Goal: Check status

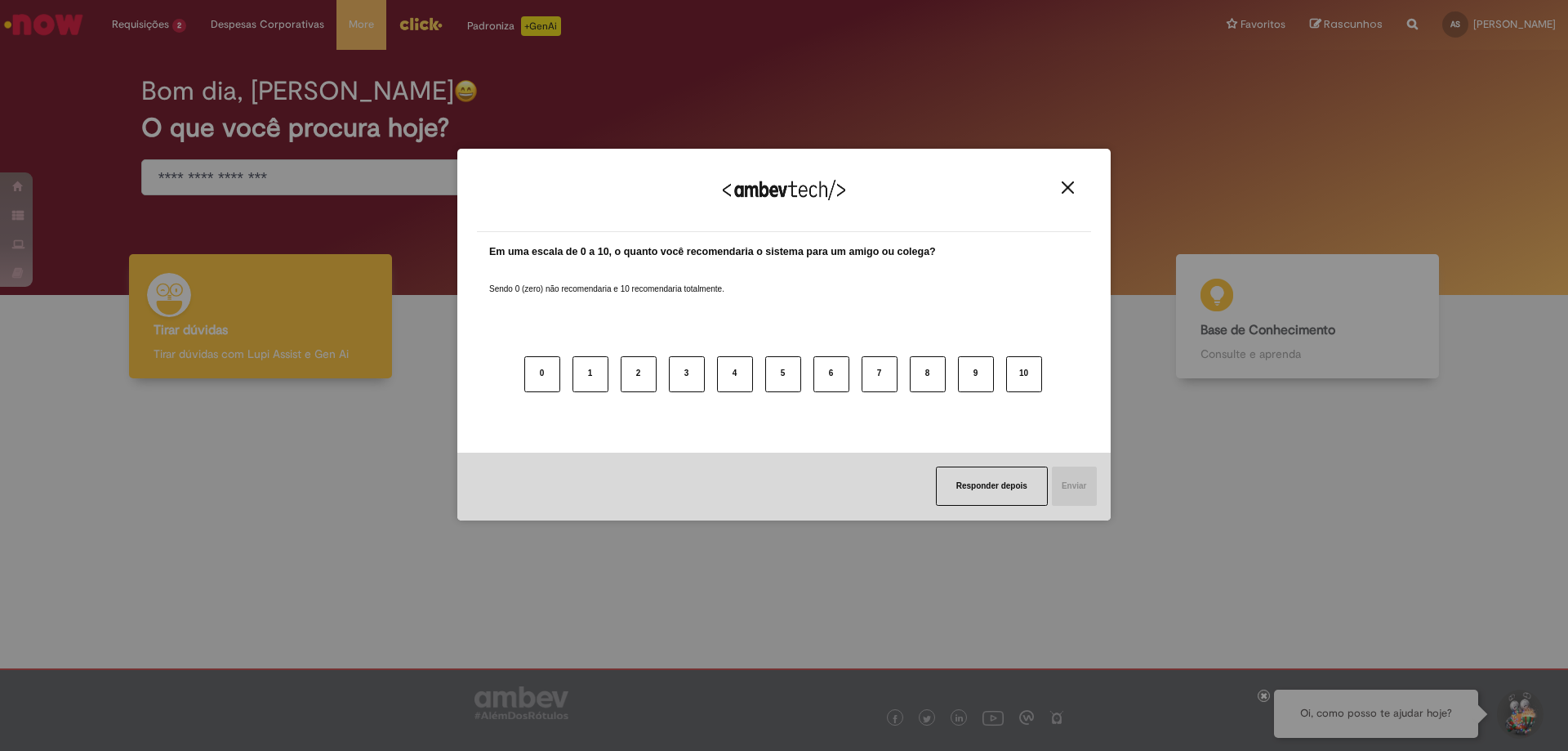
click at [150, 52] on div "Agradecemos seu feedback! Em uma escala de 0 a 10, o quanto você recomendaria o…" at bounding box center [784, 376] width 1568 height 751
click at [1078, 183] on button "Close" at bounding box center [1068, 187] width 22 height 14
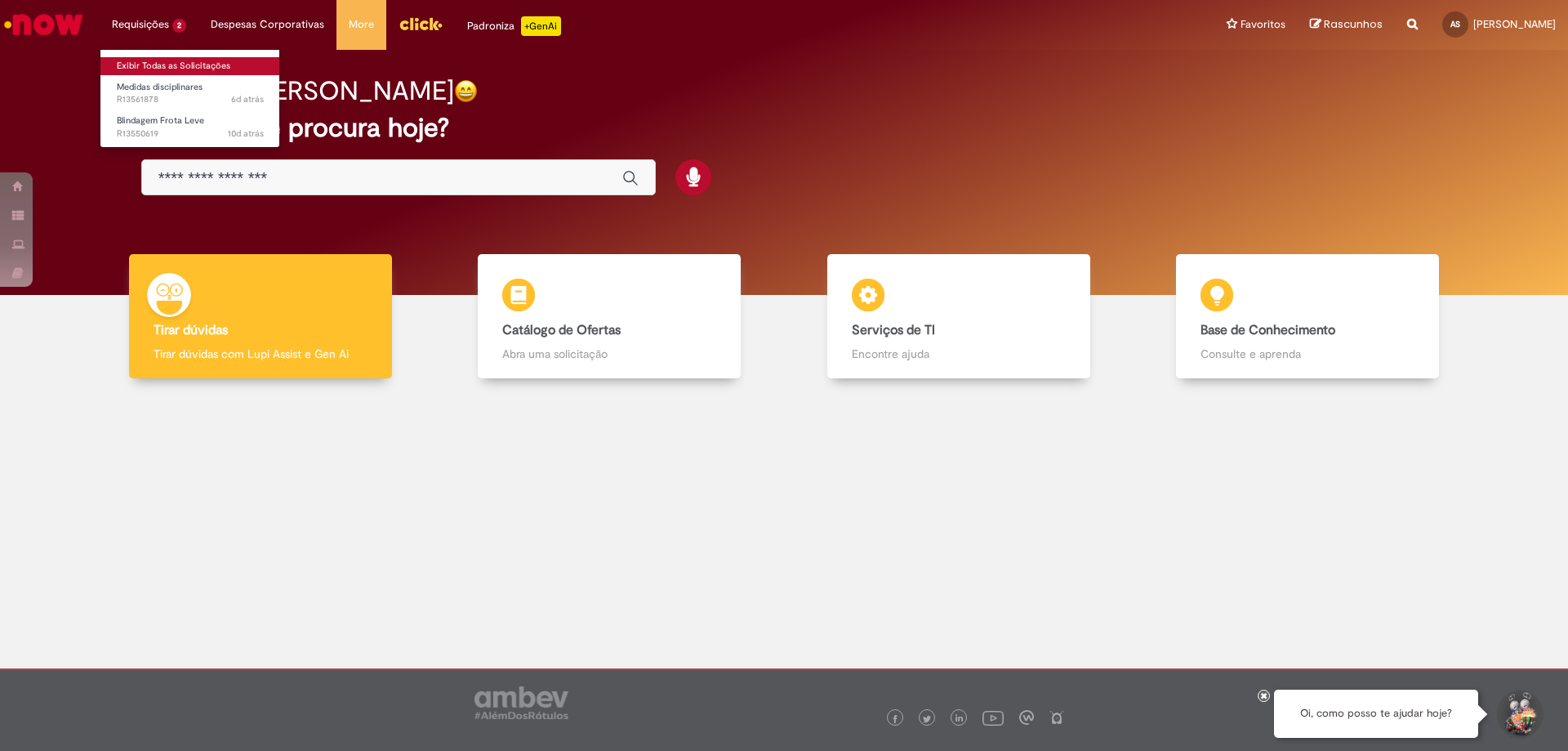
click at [129, 61] on link "Exibir Todas as Solicitações" at bounding box center [190, 66] width 180 height 18
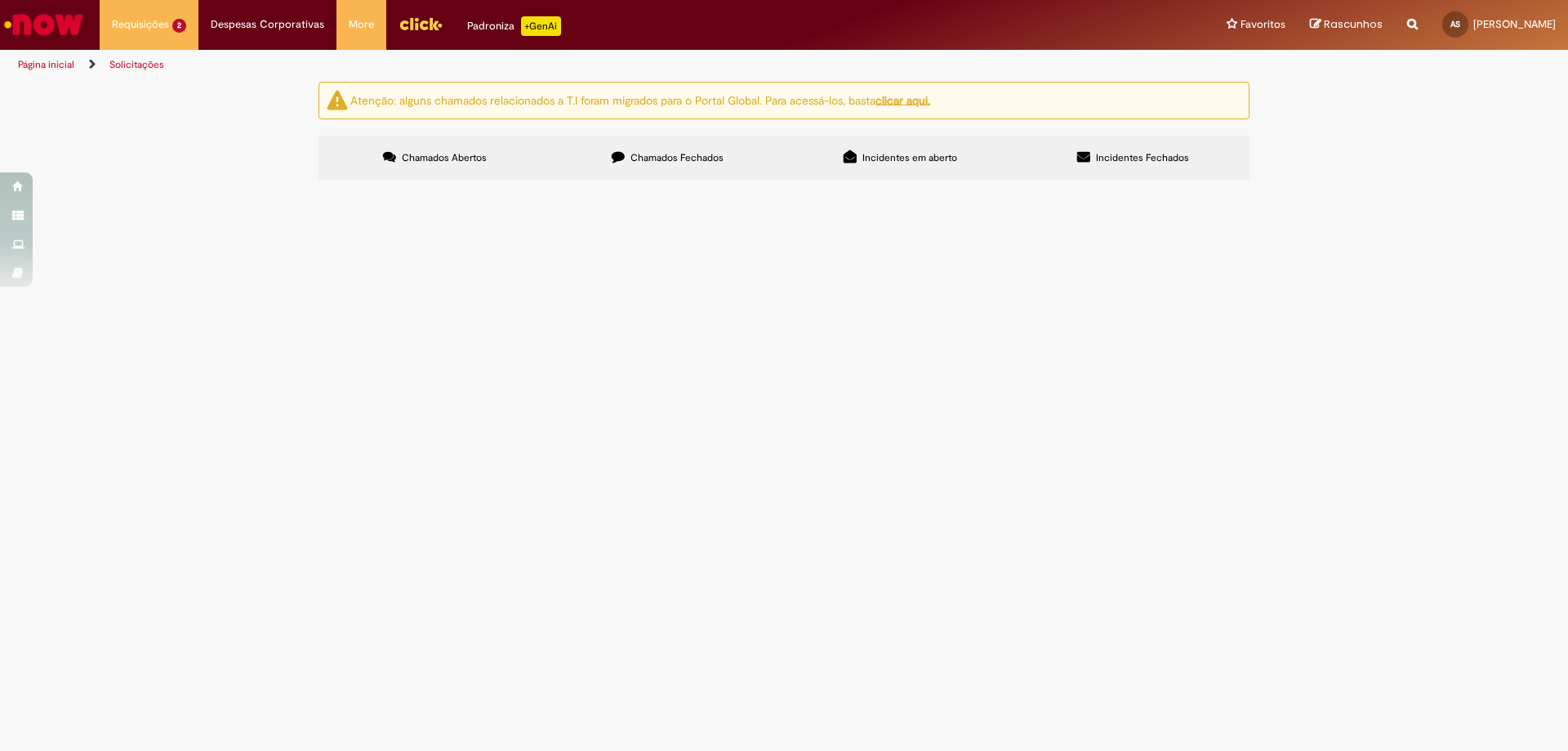
click at [0, 0] on td "Cadastro da Condutora." at bounding box center [0, 0] width 0 height 0
click at [0, 0] on span "Cadastro da Condutora." at bounding box center [0, 0] width 0 height 0
click at [0, 0] on span "Blindagem Frota Leve" at bounding box center [0, 0] width 0 height 0
click at [0, 0] on th "Descrição" at bounding box center [0, 0] width 0 height 0
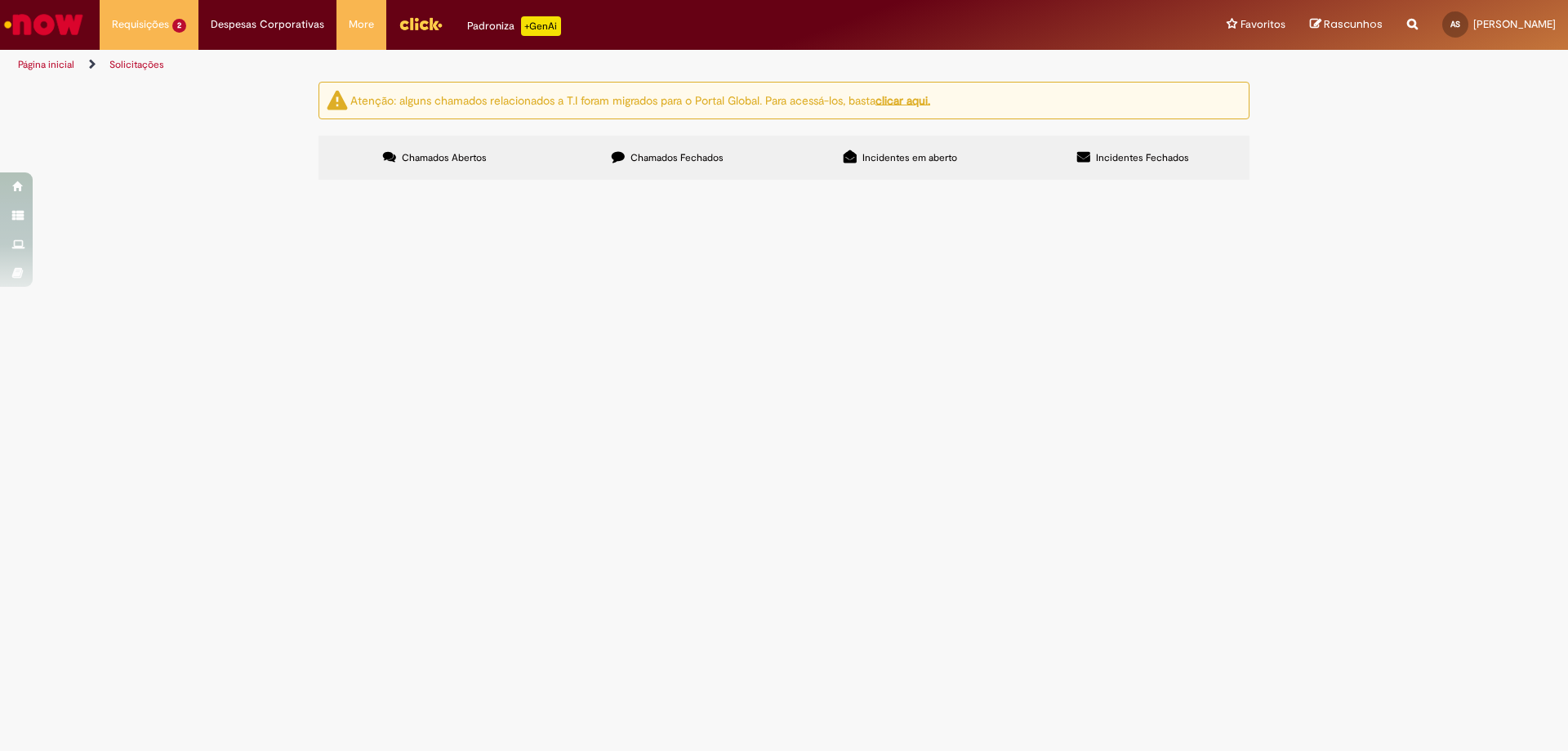
click at [579, 294] on main "Solicitações Atenção: alguns chamados relacionados a T.I foram migrados para o …" at bounding box center [784, 415] width 1568 height 670
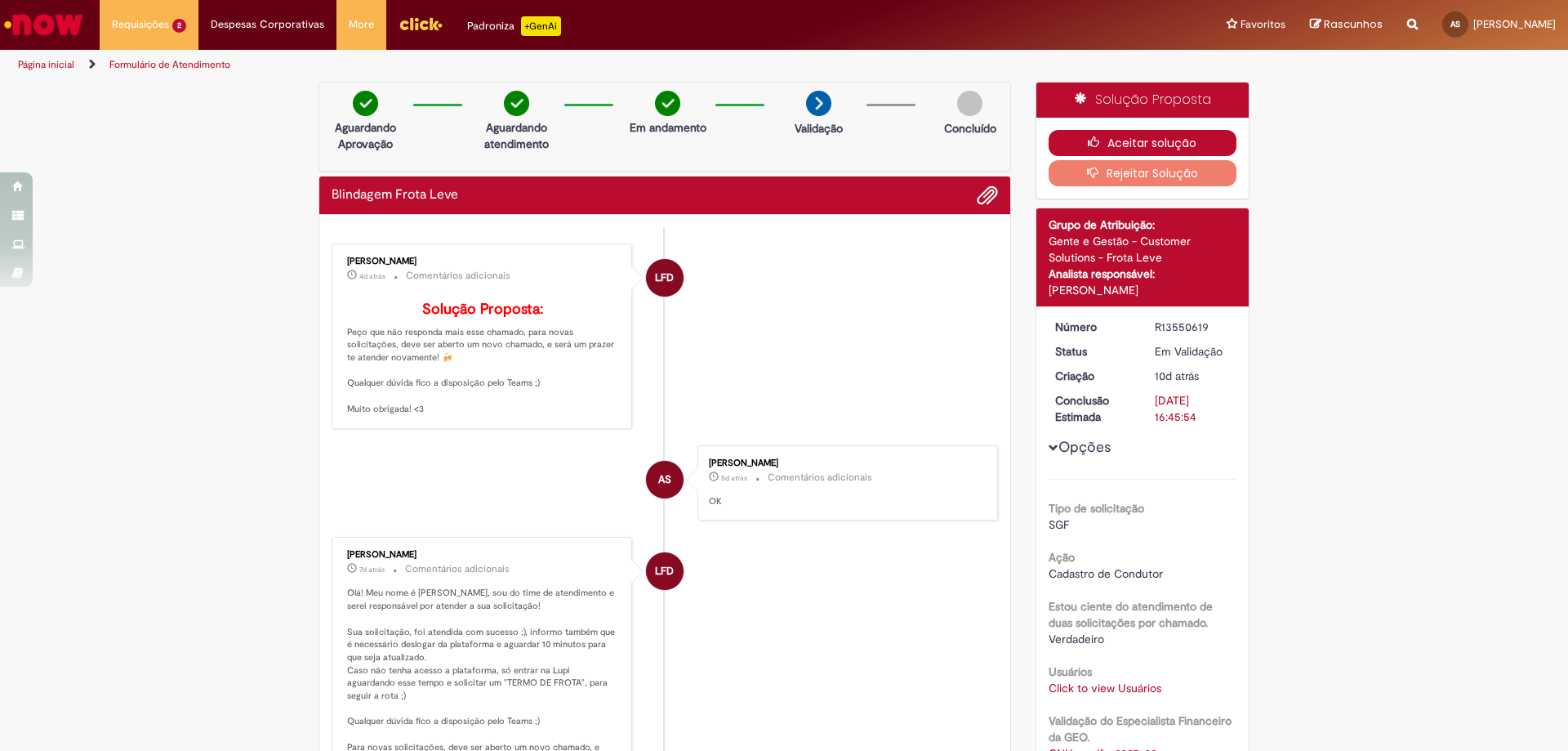
click at [1184, 130] on button "Aceitar solução" at bounding box center [1143, 143] width 189 height 26
click at [1171, 143] on button "Aceitar solução" at bounding box center [1143, 143] width 189 height 26
click at [1137, 139] on button "Aceitar solução" at bounding box center [1143, 143] width 189 height 26
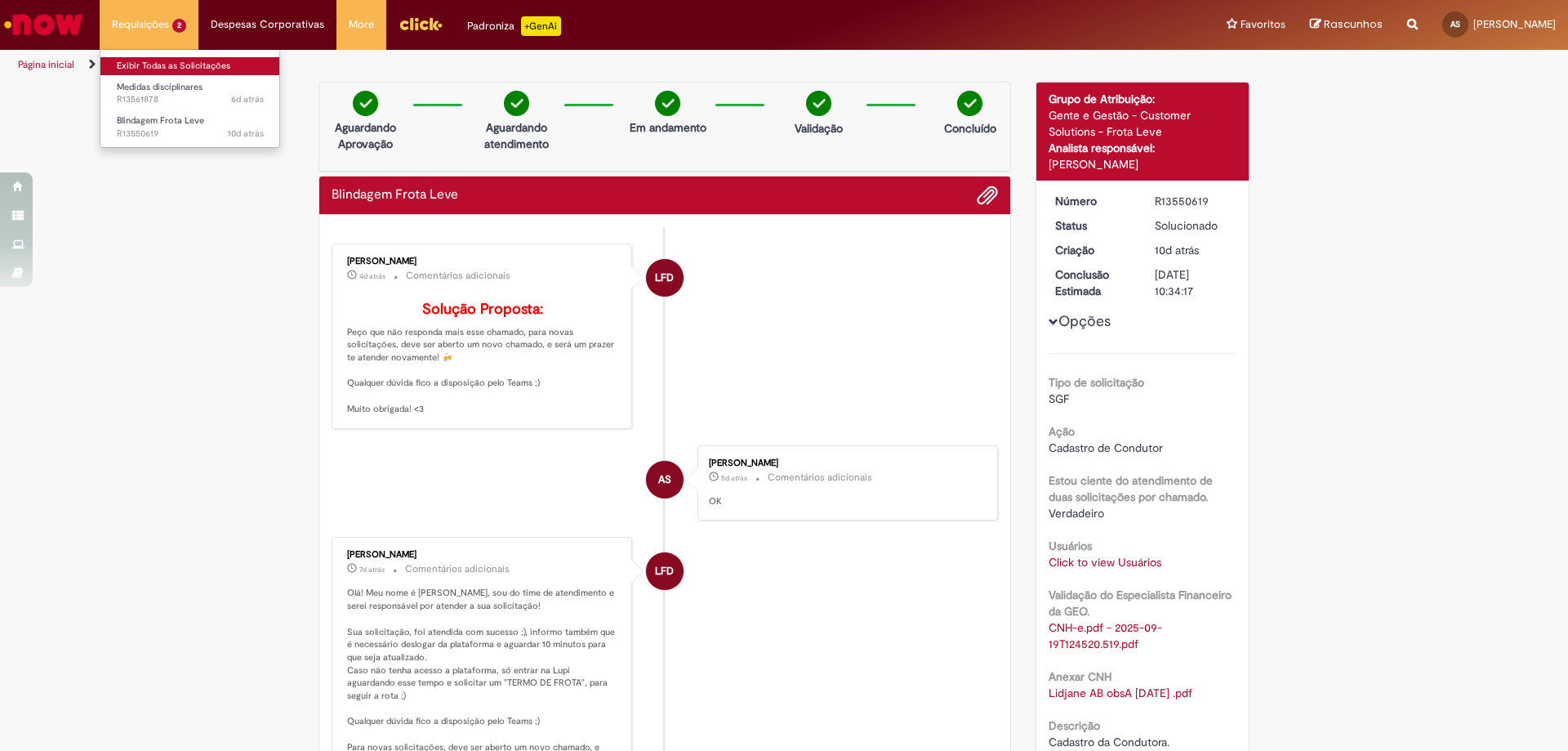
click at [133, 63] on link "Exibir Todas as Solicitações" at bounding box center [190, 66] width 180 height 18
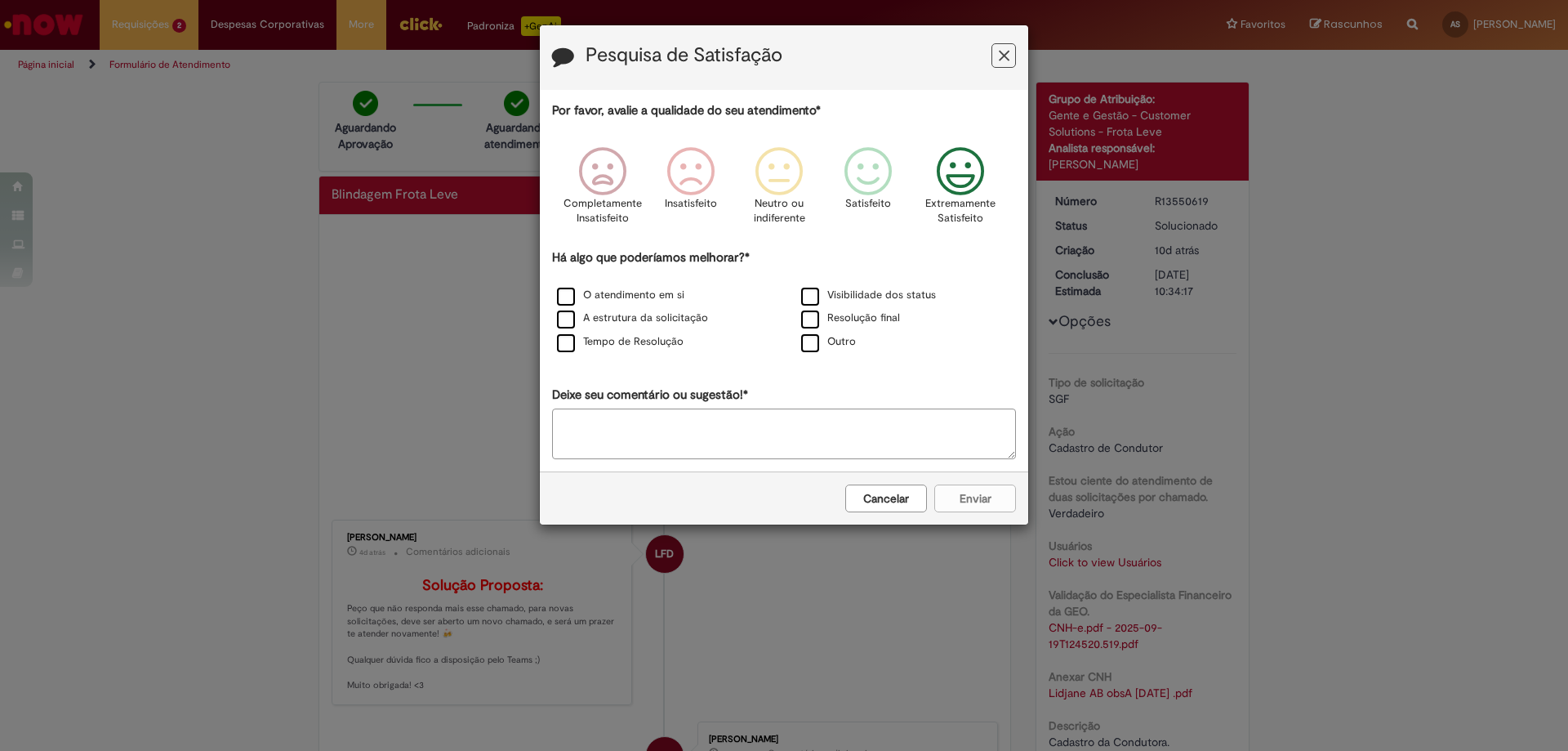
click at [949, 164] on icon "Feedback" at bounding box center [961, 172] width 61 height 49
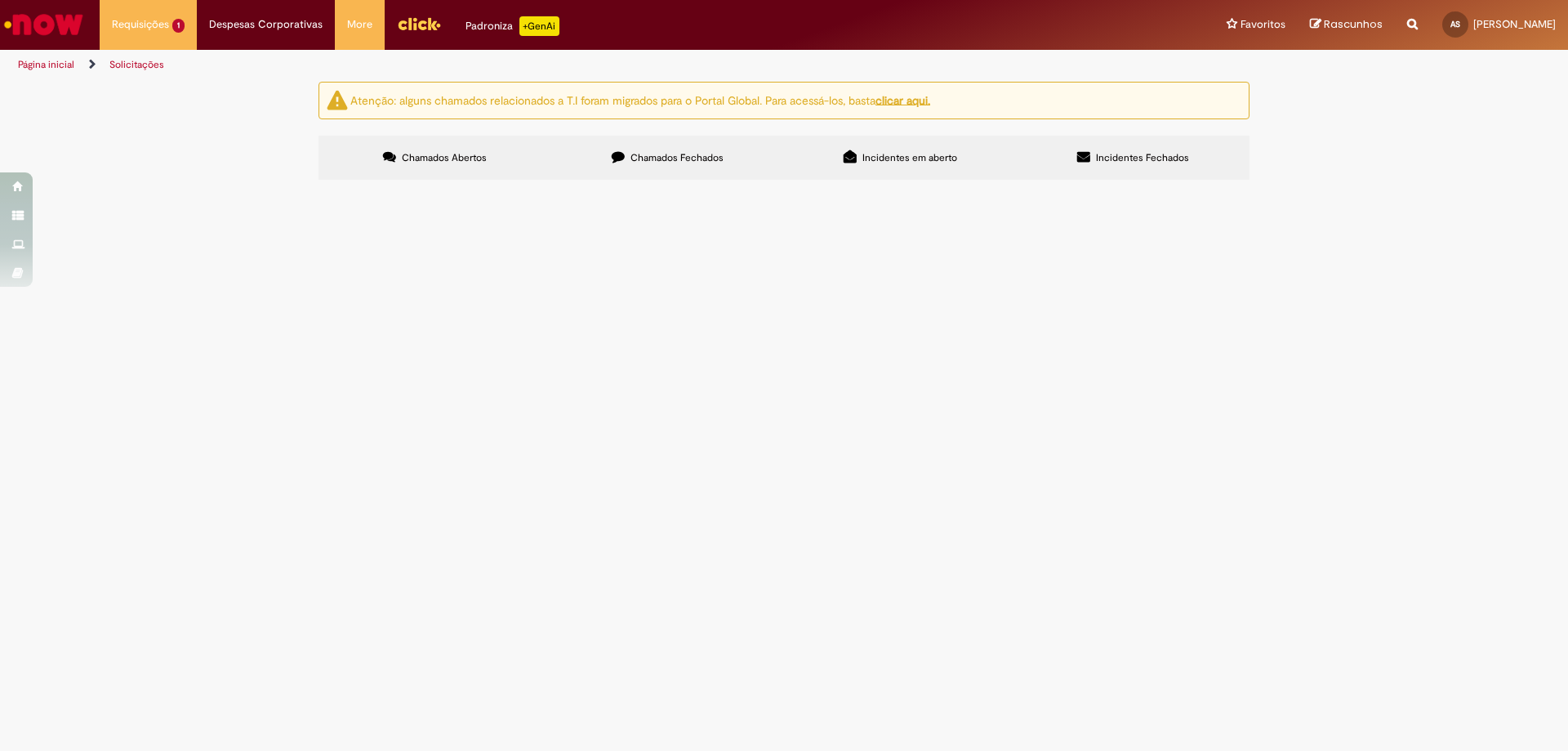
drag, startPoint x: 578, startPoint y: 283, endPoint x: 586, endPoint y: 217, distance: 66.5
click at [0, 0] on div "Itens solicitados Exportar como PDF Exportar como Excel Exportar como CSV Itens…" at bounding box center [0, 0] width 0 height 0
click at [0, 0] on span "No Bi de Medidas Disciplinares aparece uma duplicidade relacionada a uma medida…" at bounding box center [0, 0] width 0 height 0
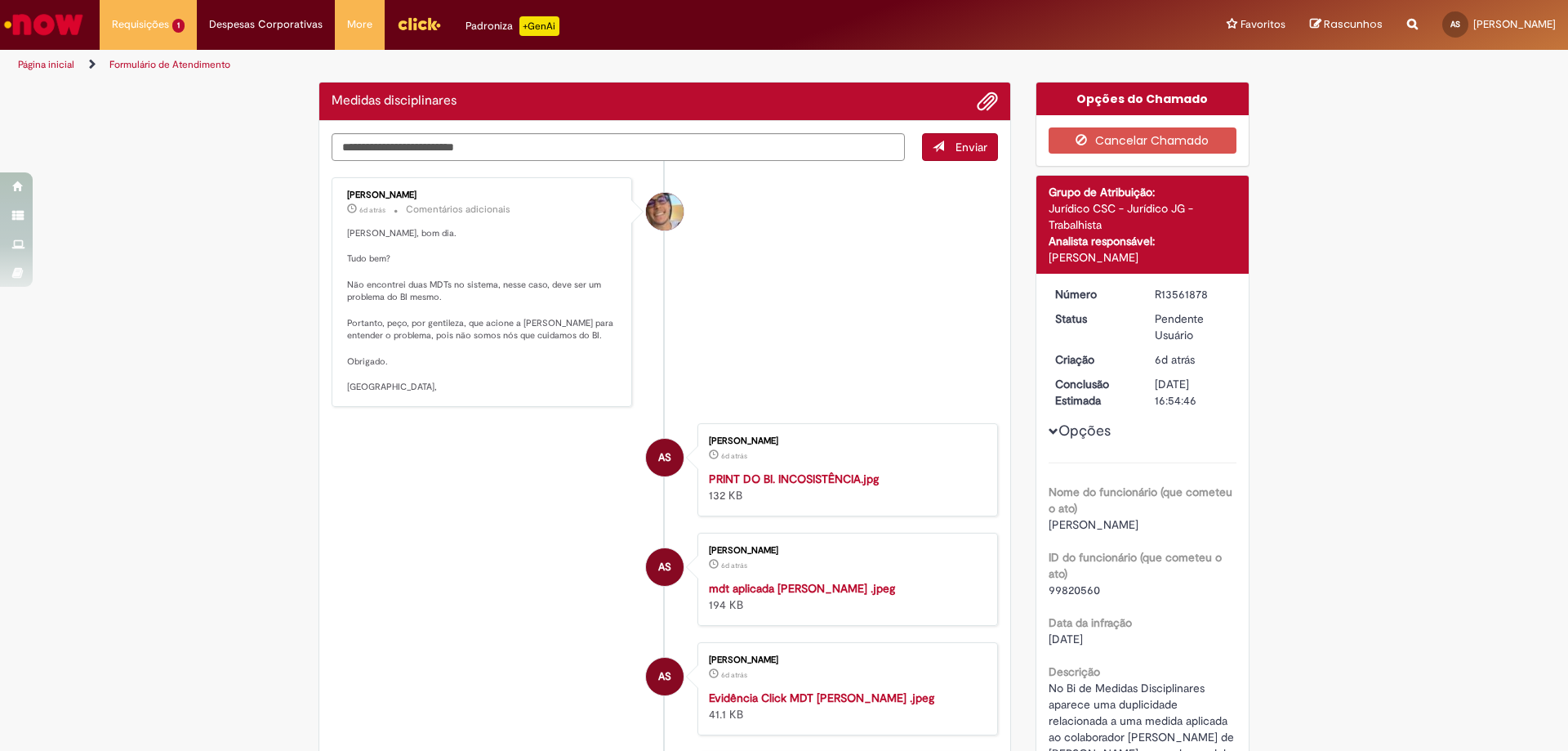
click at [462, 299] on p "Adam, bom dia. Tudo bem? Não encontrei duas MDTs no sistema, nesse caso, deve s…" at bounding box center [483, 310] width 272 height 166
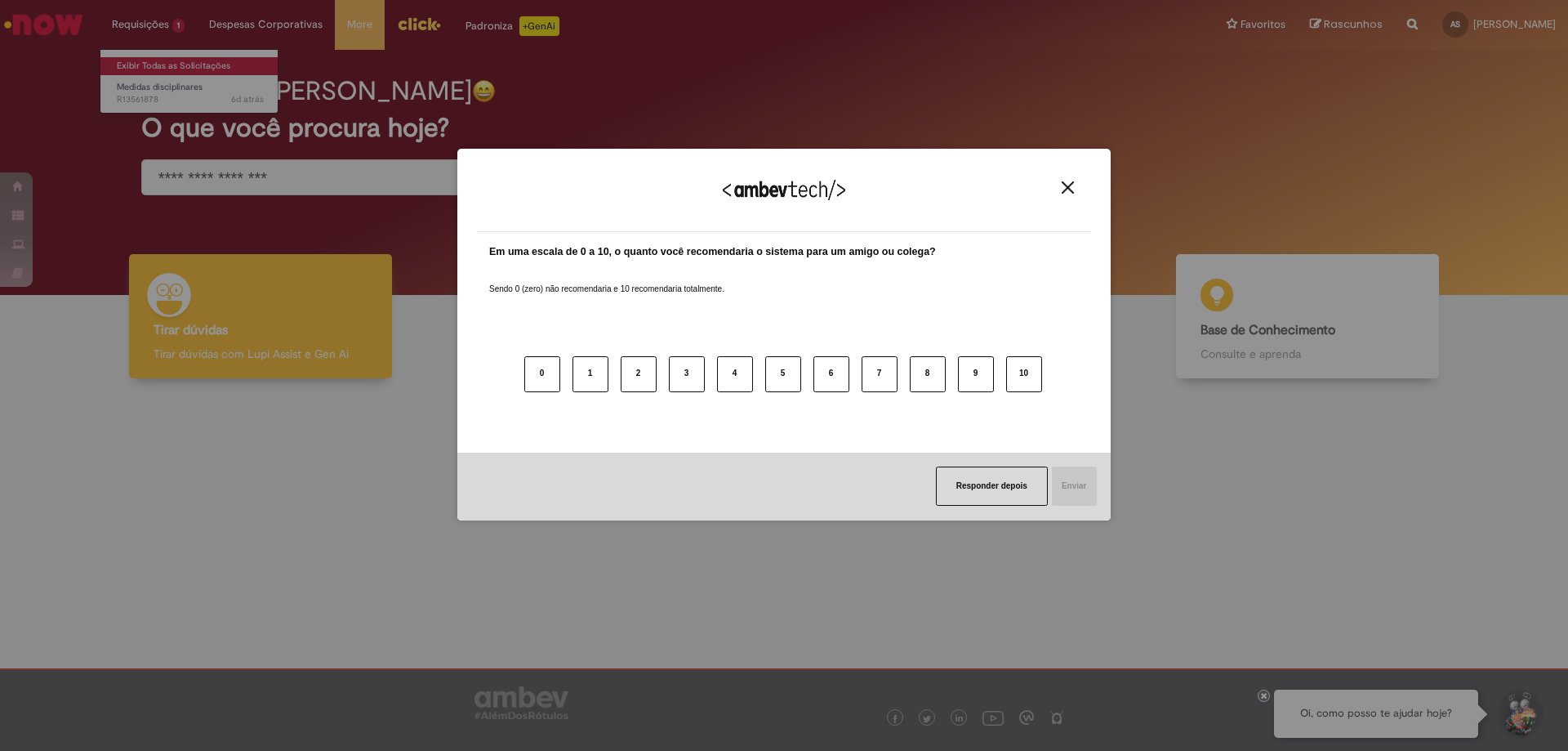
click at [152, 67] on div "Agradecemos seu feedback! Em uma escala de 0 a 10, o quanto você recomendaria o…" at bounding box center [784, 376] width 1568 height 751
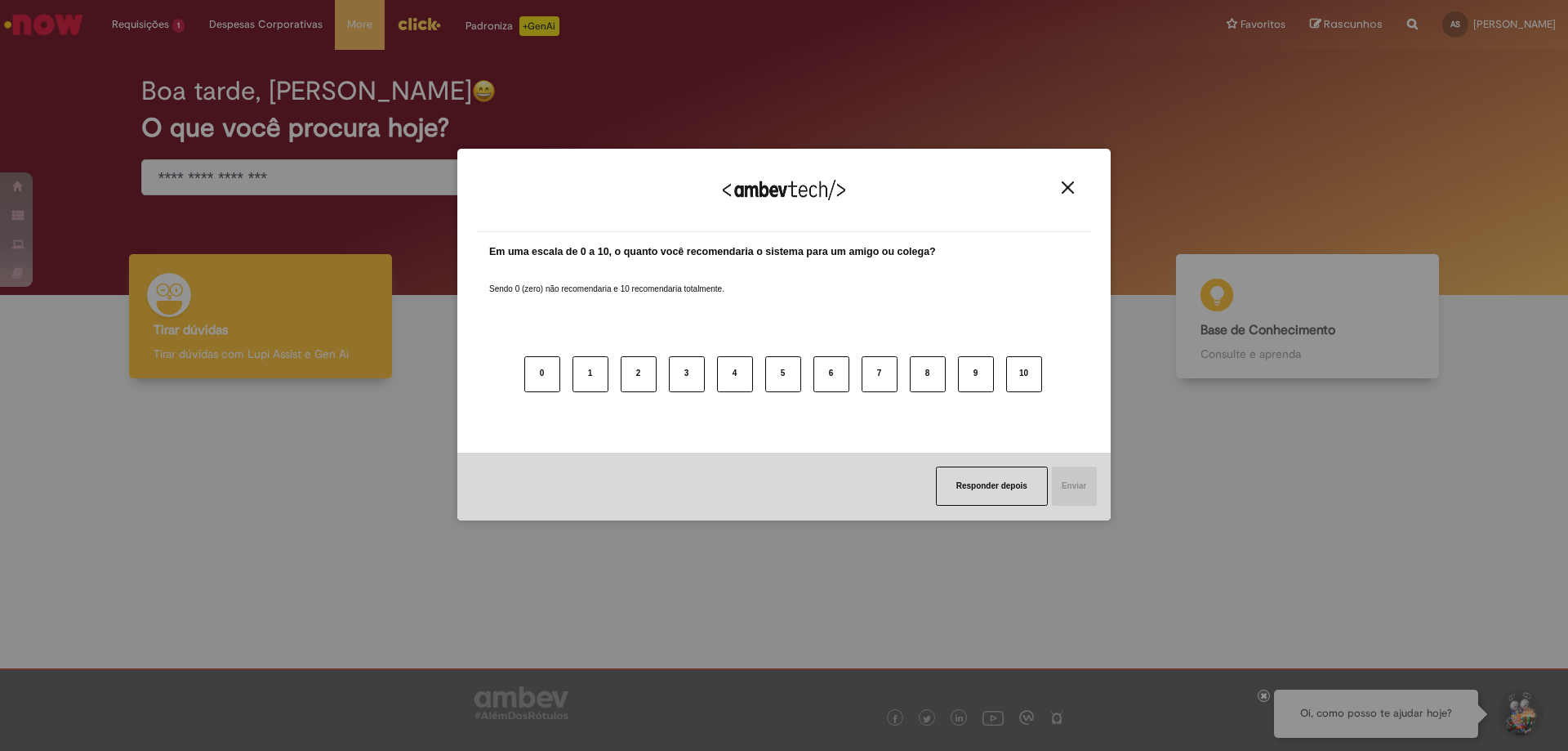
click at [1066, 184] on img "Close" at bounding box center [1068, 188] width 13 height 13
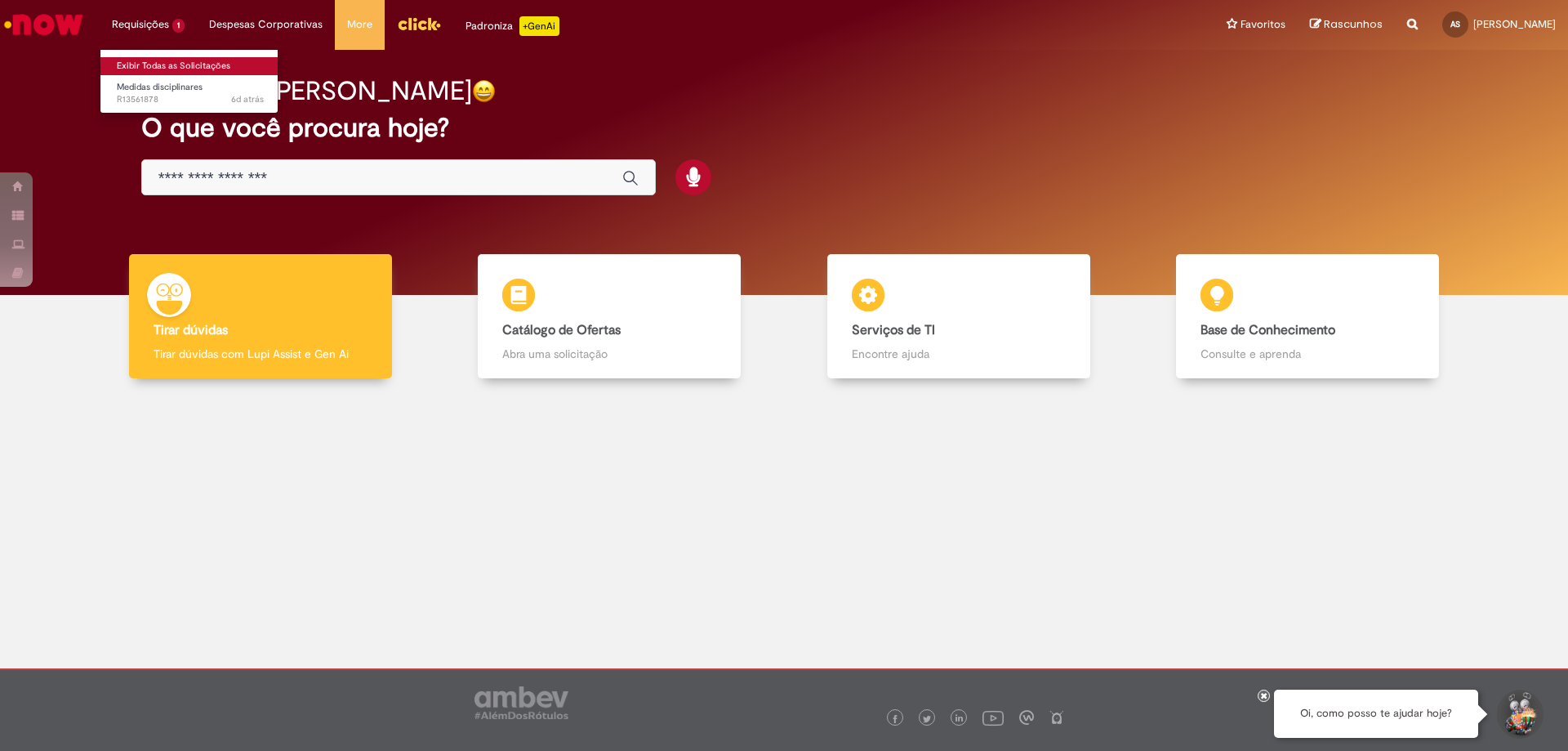
click at [145, 63] on link "Exibir Todas as Solicitações" at bounding box center [190, 66] width 180 height 18
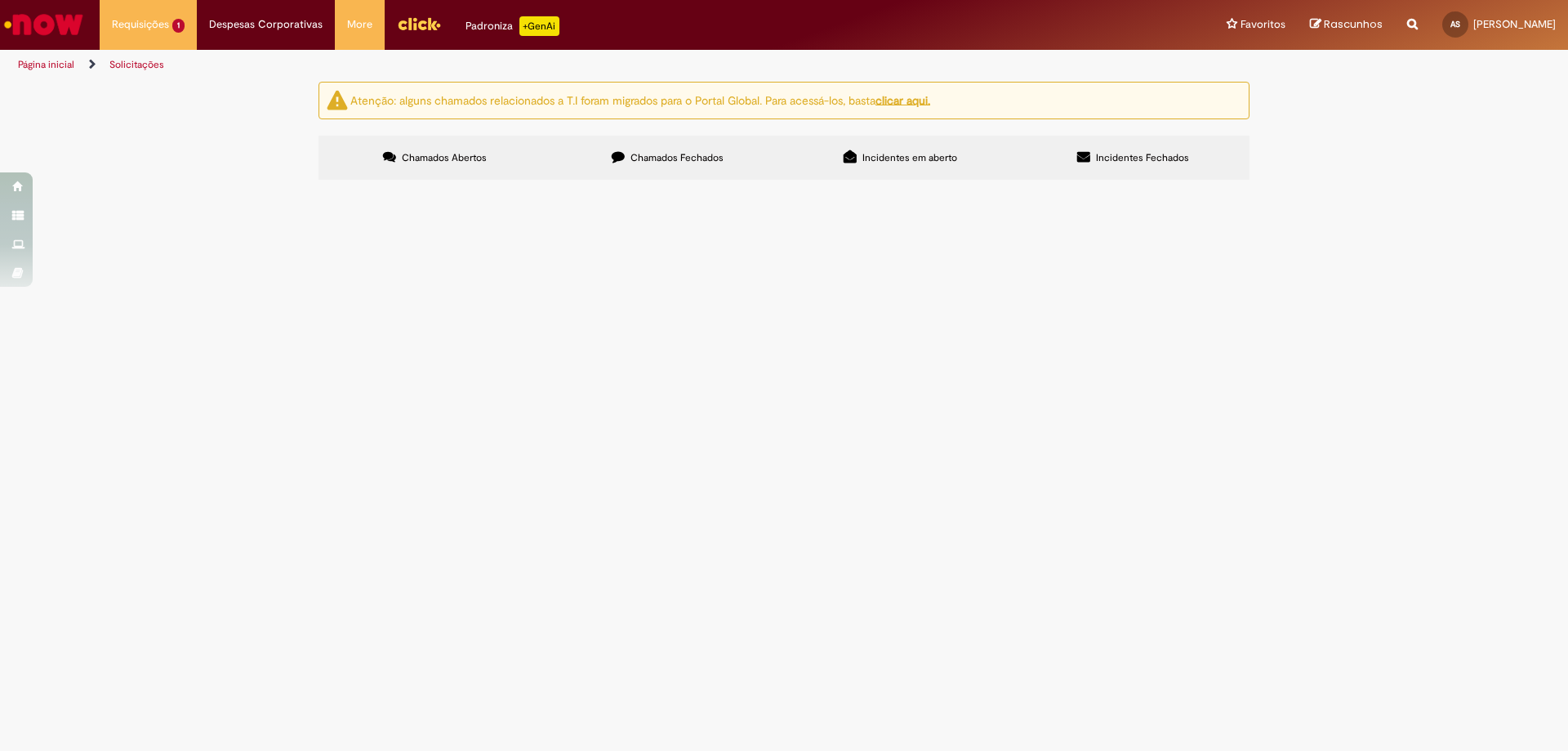
click at [694, 154] on span "Chamados Fechados" at bounding box center [676, 157] width 93 height 13
click at [0, 0] on span "Olá, tudo bem? O termo de carro do condutor está sendo constando no BI de frota…" at bounding box center [0, 0] width 0 height 0
click at [0, 0] on span "Cancelado" at bounding box center [0, 0] width 0 height 0
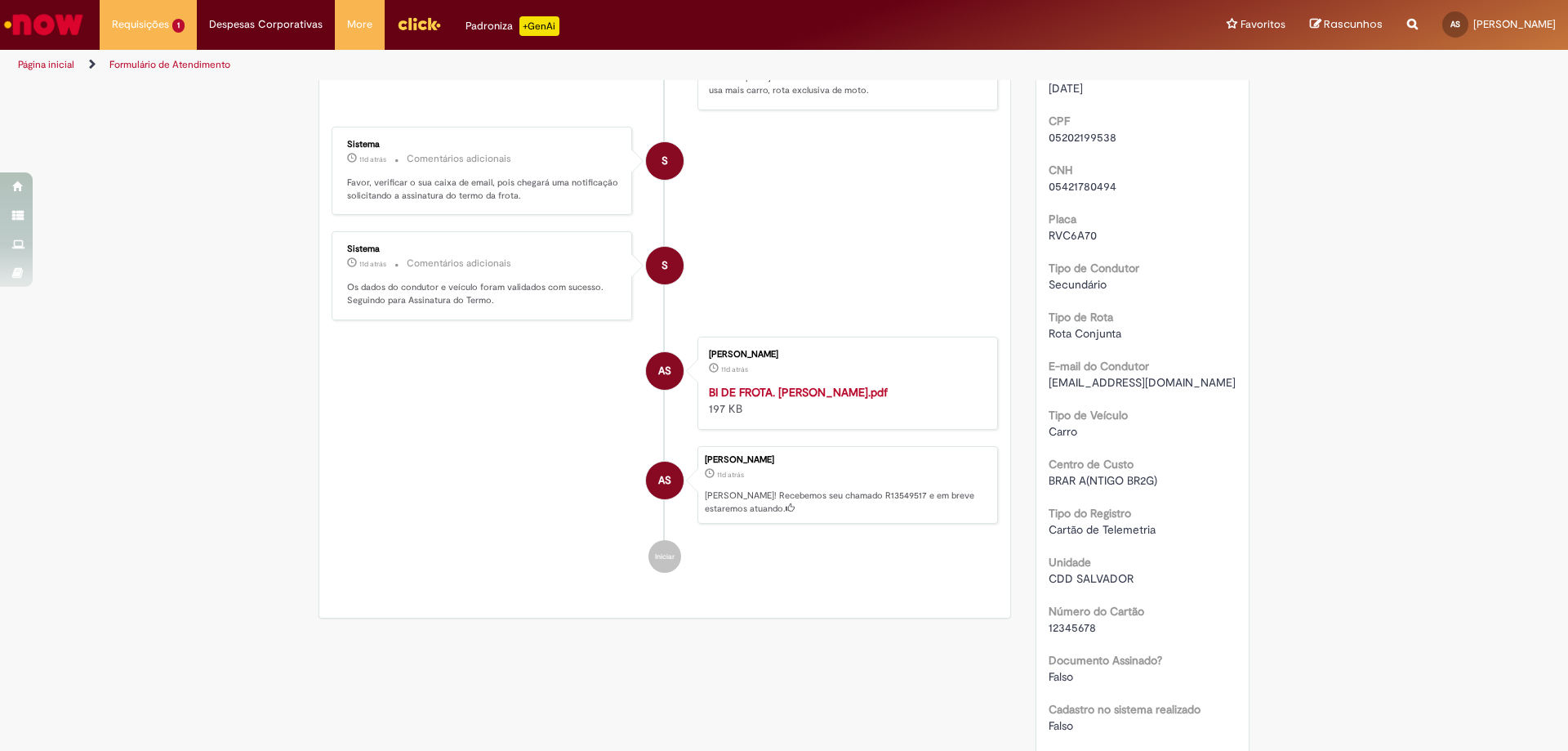
scroll to position [421, 0]
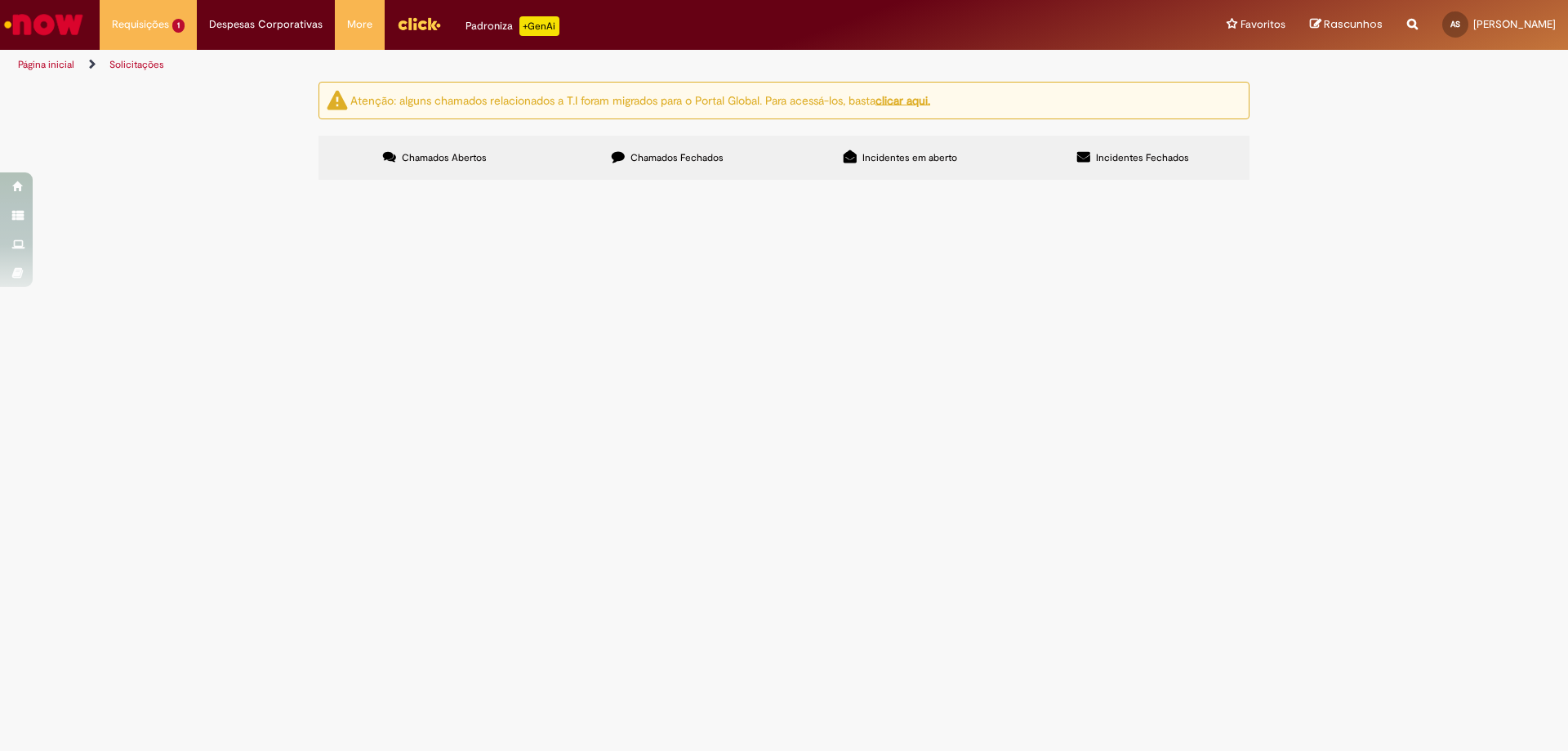
click at [640, 152] on span "Chamados Fechados" at bounding box center [676, 157] width 93 height 13
click at [0, 0] on span "Olá, tudo bem? O termo de carro do condutor está sendo constando no BI de frota…" at bounding box center [0, 0] width 0 height 0
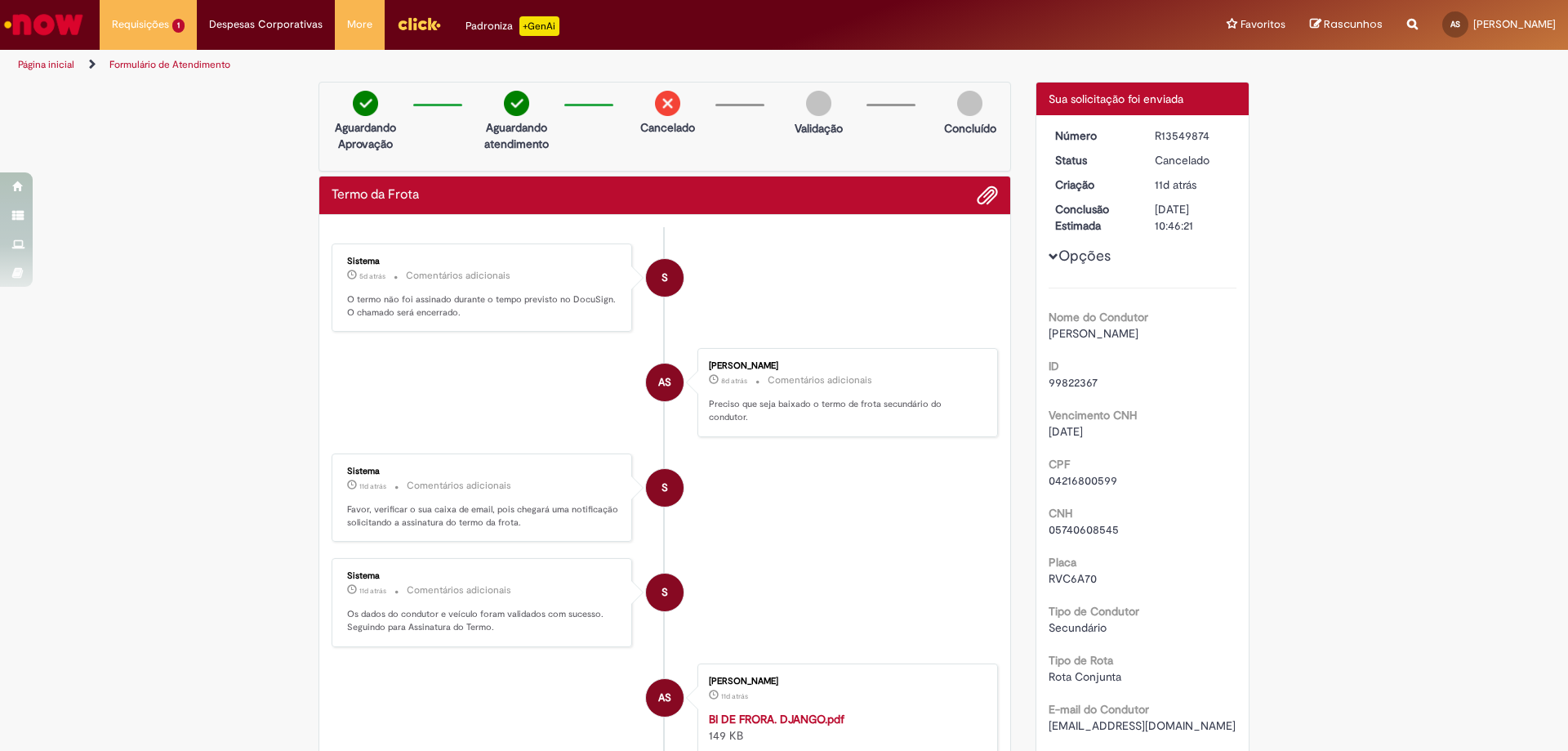
scroll to position [245, 0]
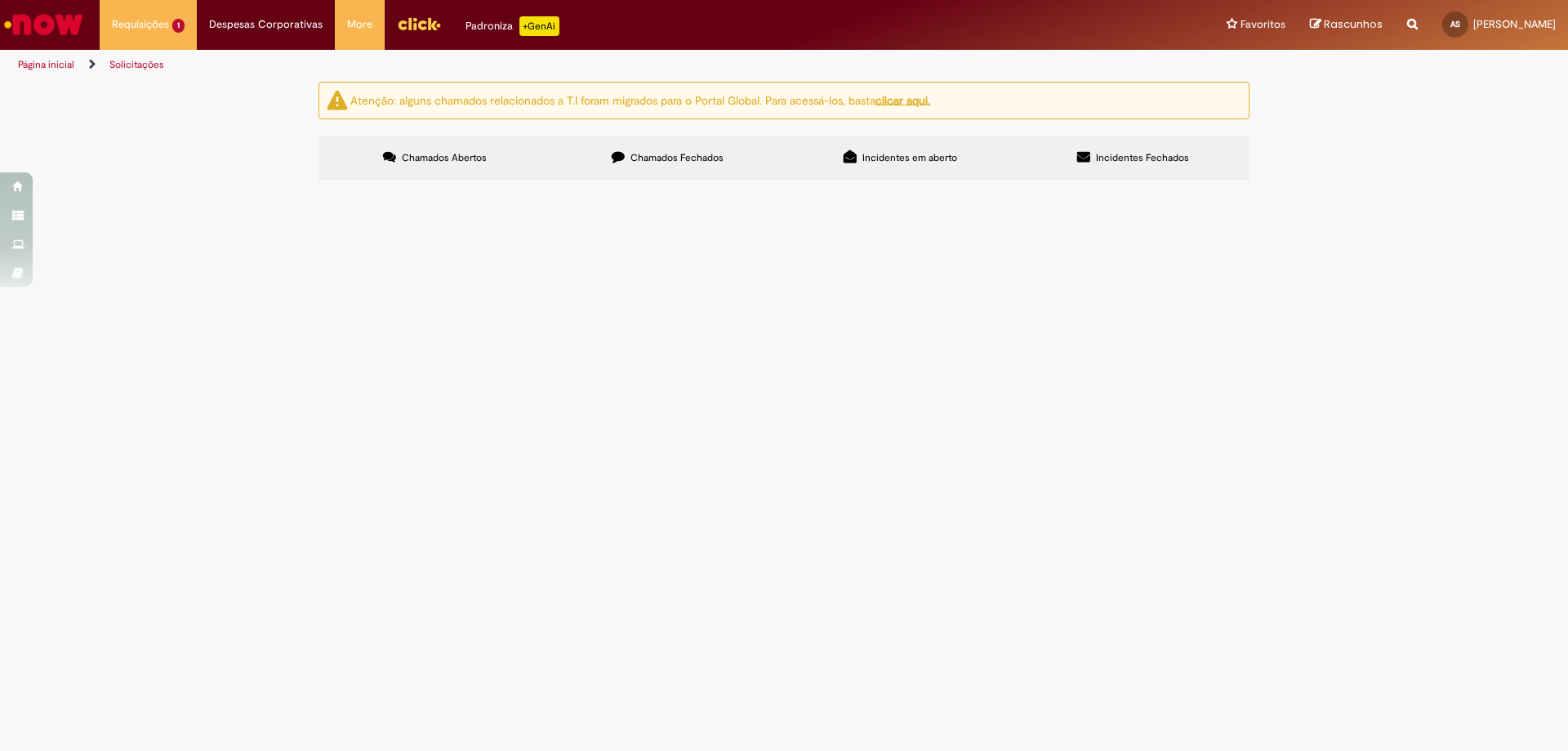
click at [580, 141] on label "Chamados Fechados" at bounding box center [667, 157] width 232 height 44
click at [0, 0] on span "Cancelado" at bounding box center [0, 0] width 0 height 0
